Goal: Book appointment/travel/reservation

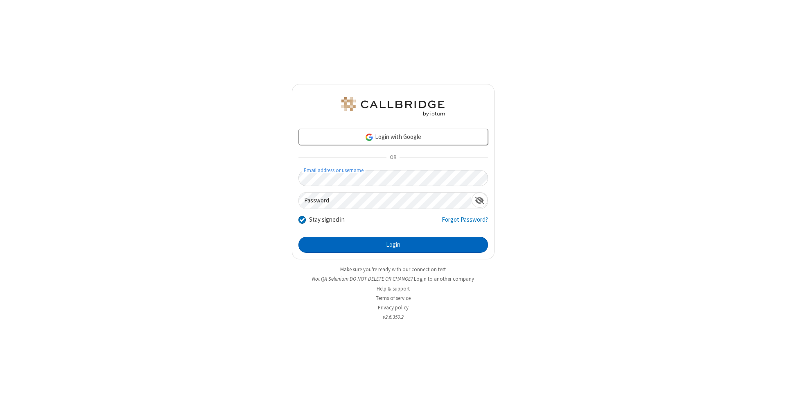
click at [393, 245] on button "Login" at bounding box center [394, 245] width 190 height 16
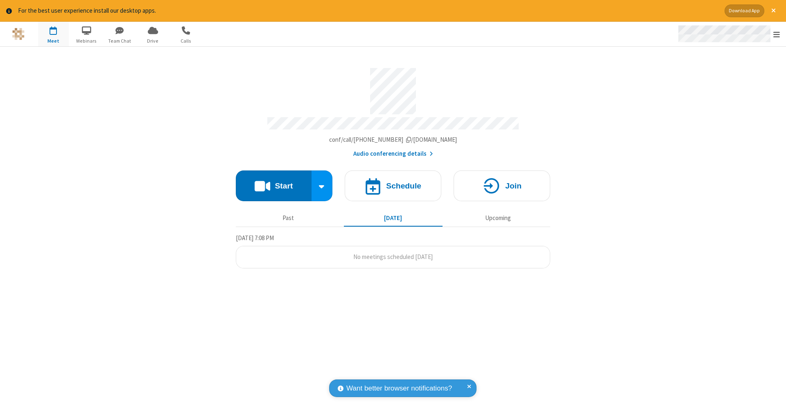
click at [777, 34] on span "Open menu" at bounding box center [777, 34] width 7 height 8
click at [53, 34] on span "button" at bounding box center [53, 30] width 31 height 14
click at [393, 182] on h4 "Schedule" at bounding box center [403, 186] width 35 height 8
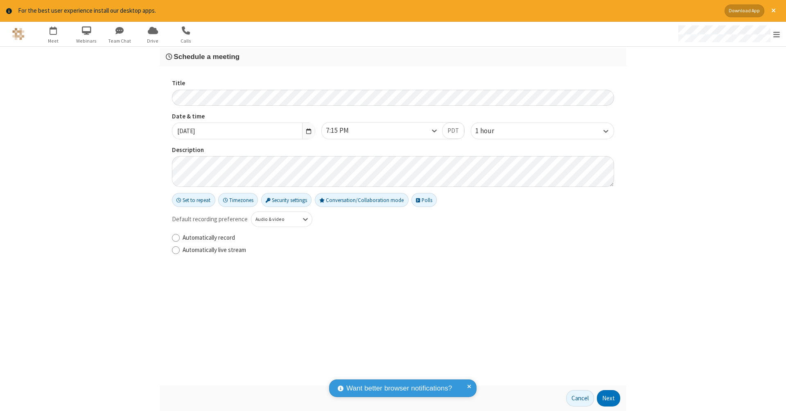
click at [393, 56] on h3 "Schedule a meeting" at bounding box center [393, 57] width 455 height 8
click at [609, 398] on button "Next" at bounding box center [608, 398] width 23 height 16
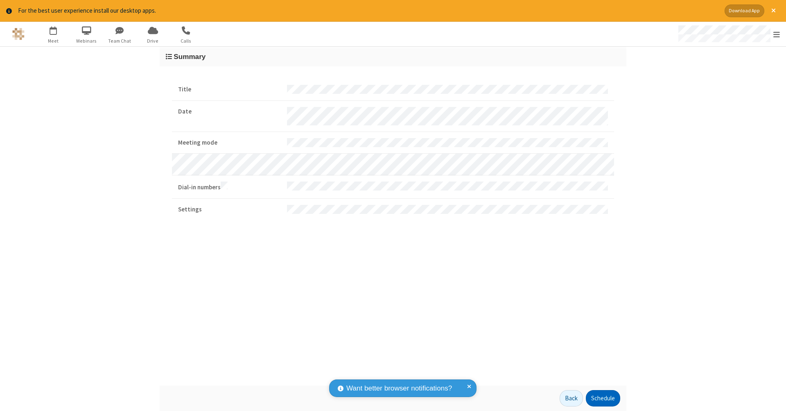
click at [603, 398] on button "Schedule" at bounding box center [603, 398] width 34 height 16
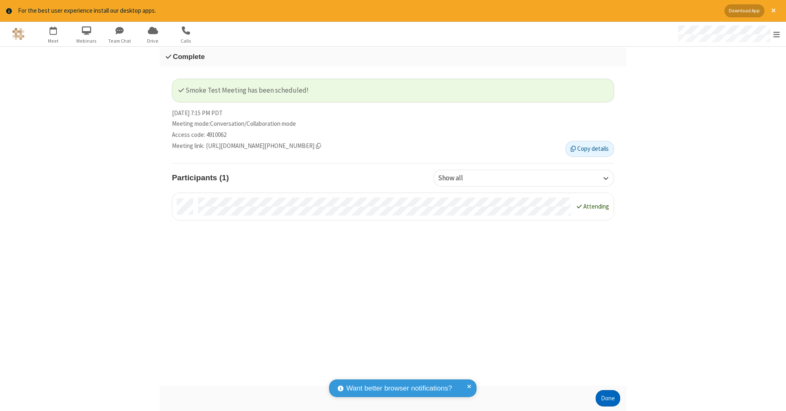
click at [608, 398] on button "Done" at bounding box center [608, 398] width 25 height 16
